Goal: Navigation & Orientation: Find specific page/section

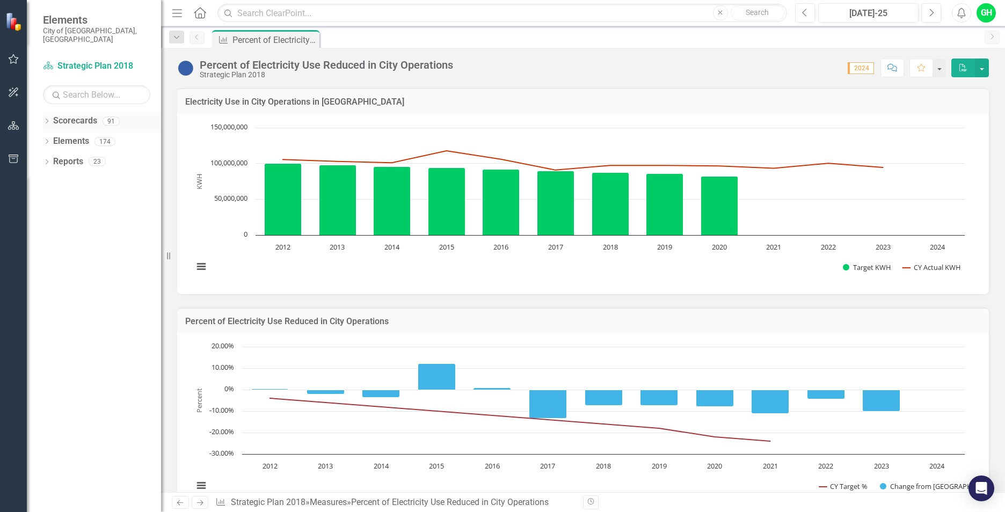
click at [46, 119] on icon "Dropdown" at bounding box center [47, 122] width 8 height 6
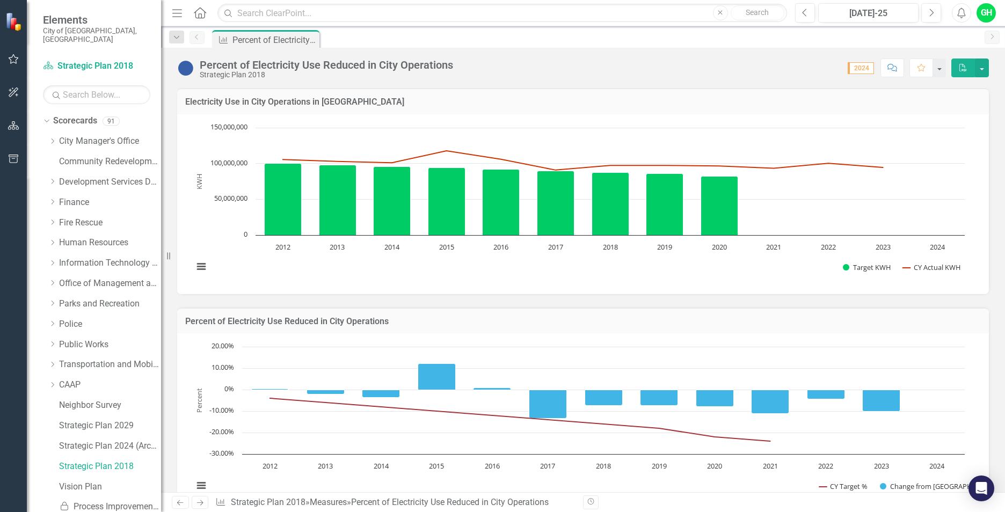
drag, startPoint x: 50, startPoint y: 332, endPoint x: 65, endPoint y: 358, distance: 30.0
click at [50, 341] on icon "Dropdown" at bounding box center [52, 344] width 8 height 6
click at [63, 402] on icon "Dropdown" at bounding box center [63, 405] width 8 height 6
click at [91, 399] on link "Sustainability" at bounding box center [115, 405] width 91 height 12
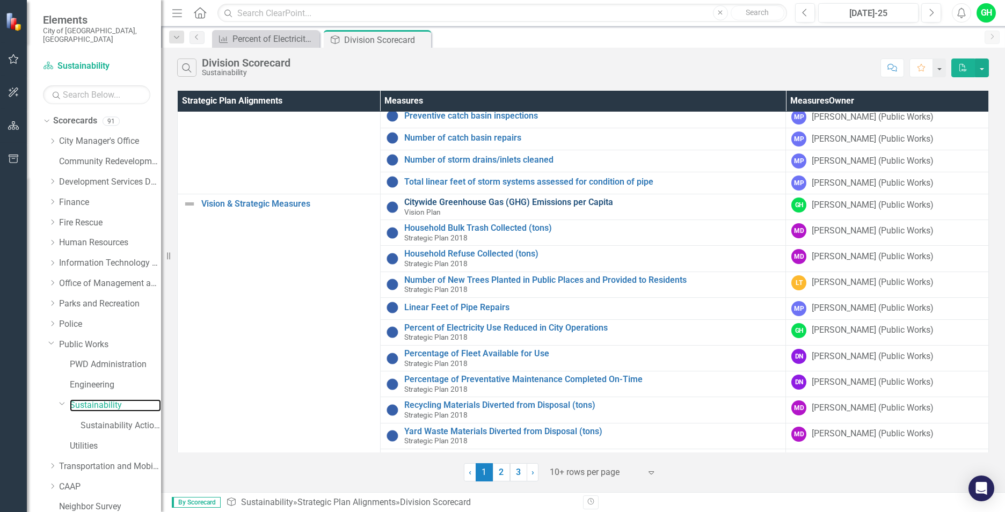
scroll to position [142, 0]
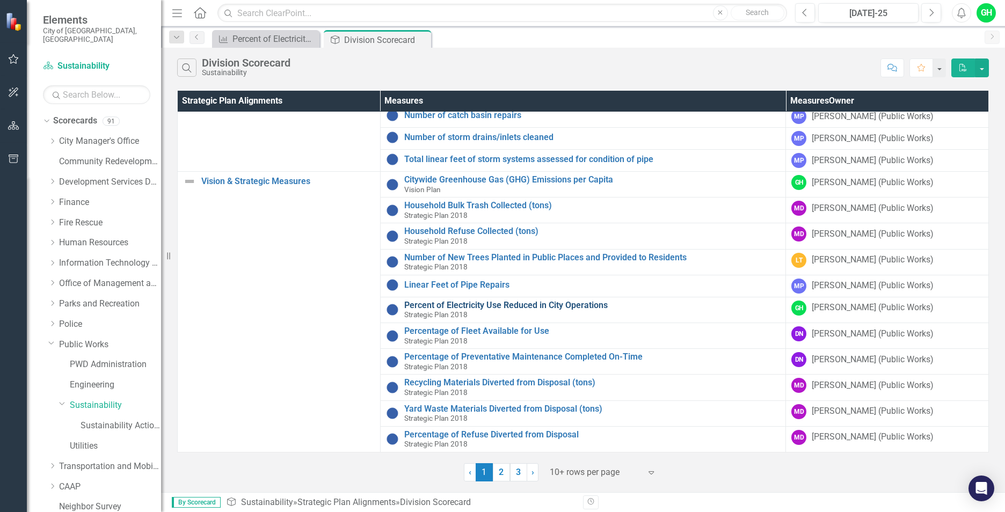
click at [534, 307] on link "Percent of Electricity Use Reduced in City Operations" at bounding box center [592, 306] width 376 height 10
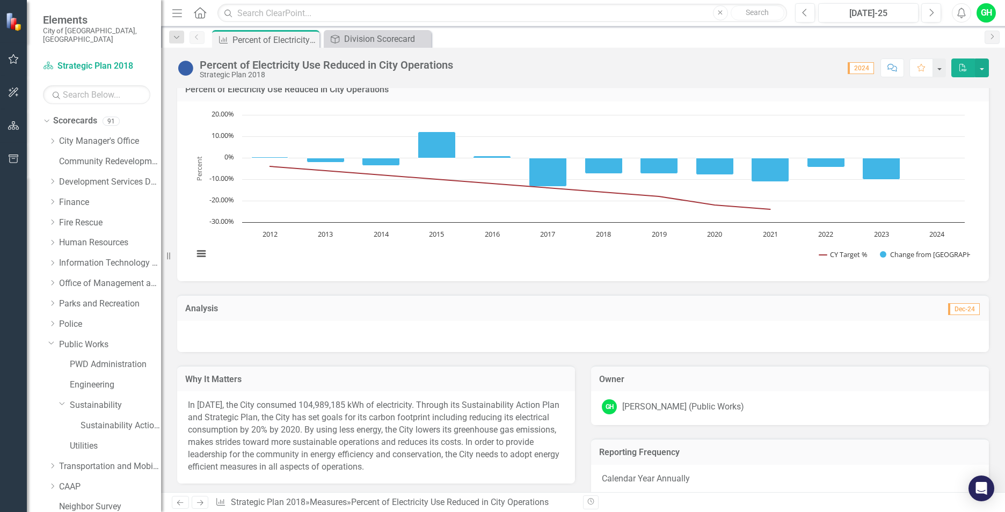
scroll to position [215, 0]
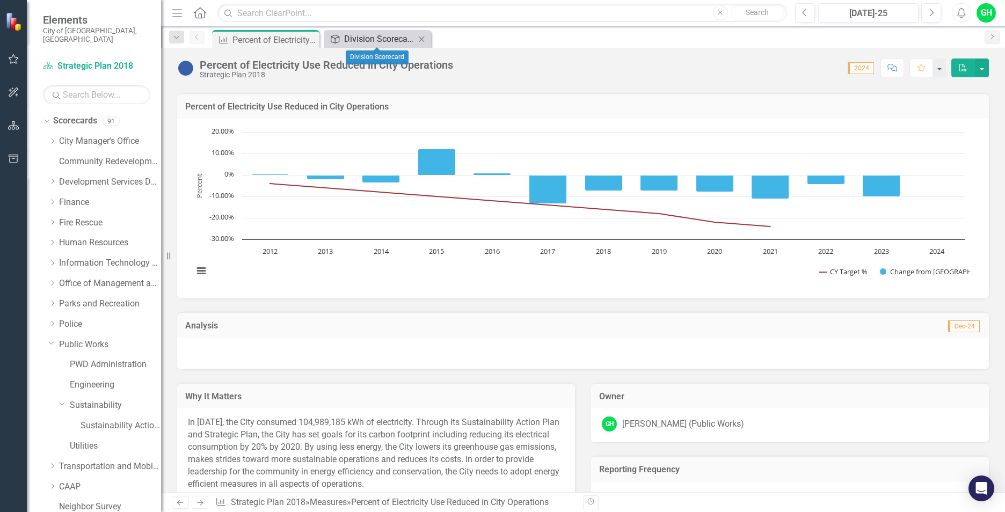
click at [402, 40] on div "Division Scorecard" at bounding box center [379, 38] width 71 height 13
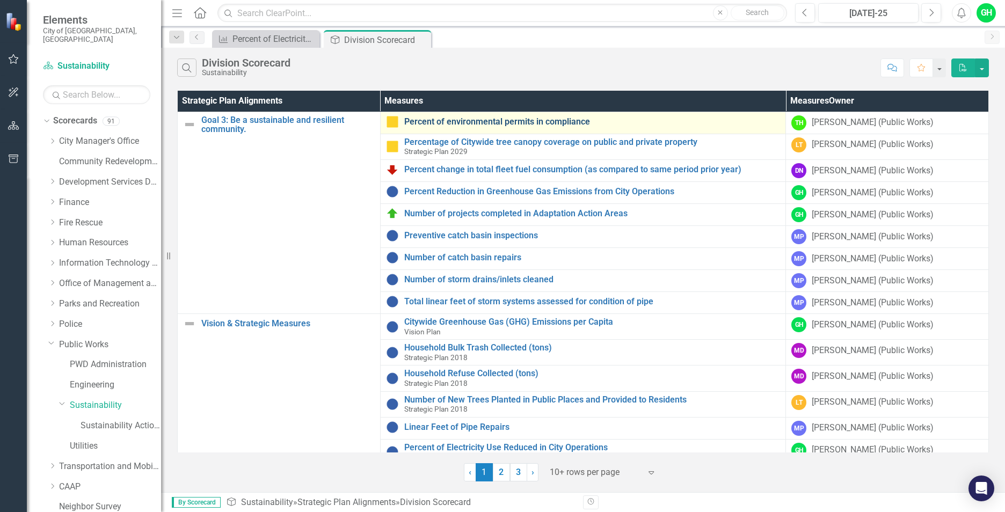
click at [557, 121] on link "Percent of environmental permits in compliance" at bounding box center [592, 122] width 376 height 10
